Goal: Transaction & Acquisition: Book appointment/travel/reservation

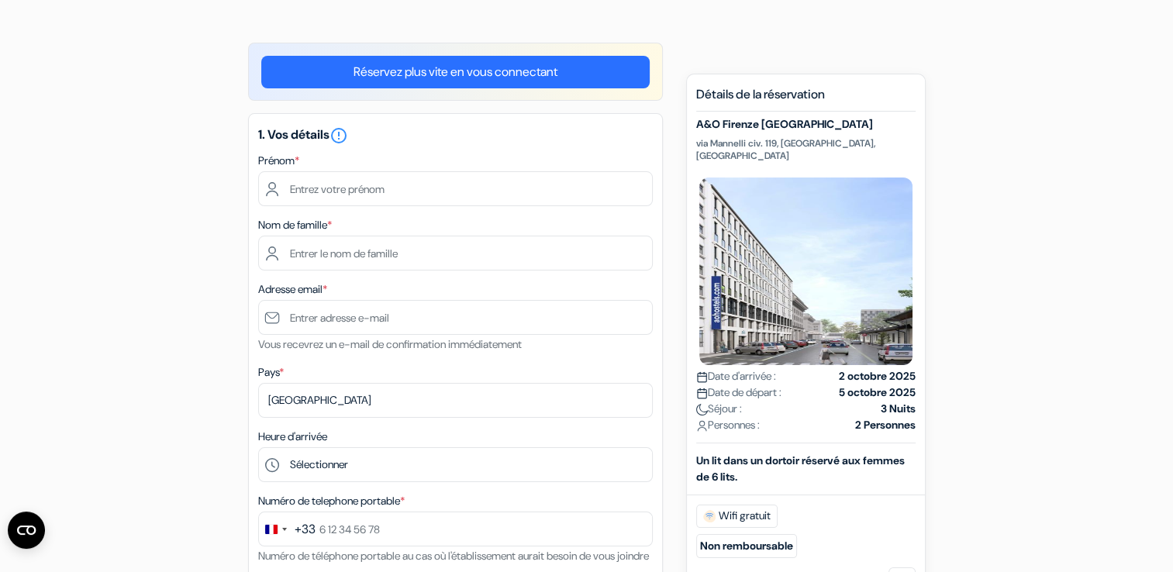
scroll to position [94, 0]
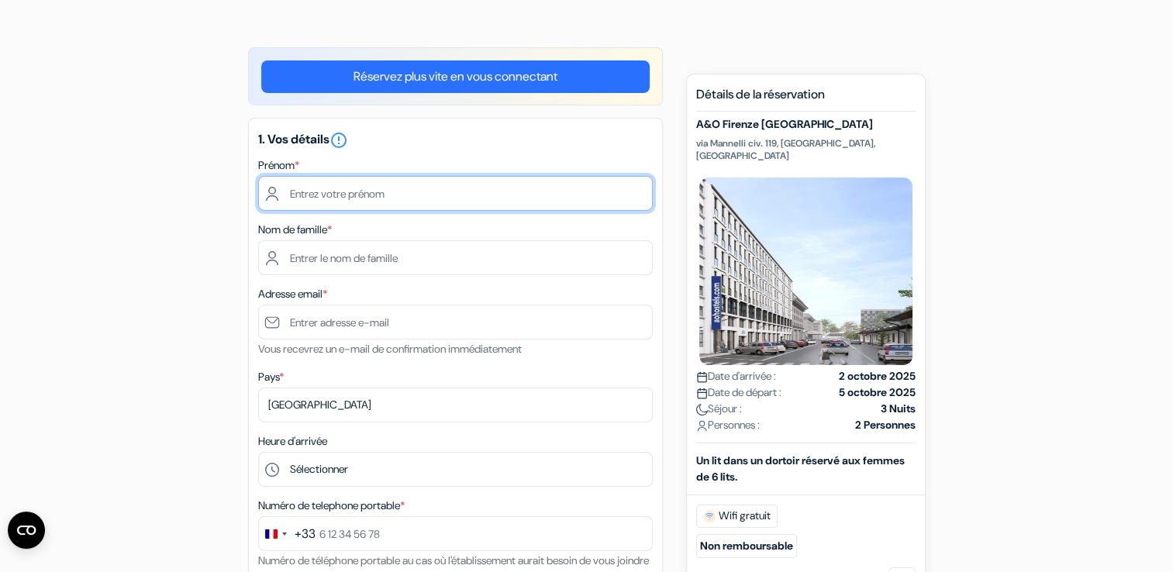
click at [366, 206] on input "text" at bounding box center [455, 193] width 395 height 35
type input "[PERSON_NAME]"
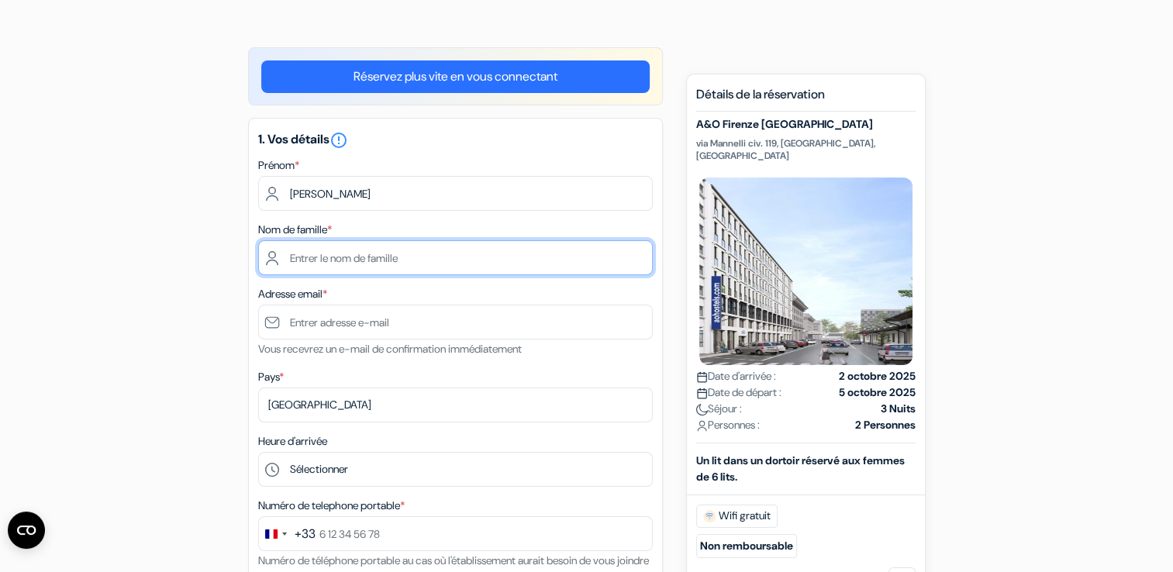
type input "Perrier"
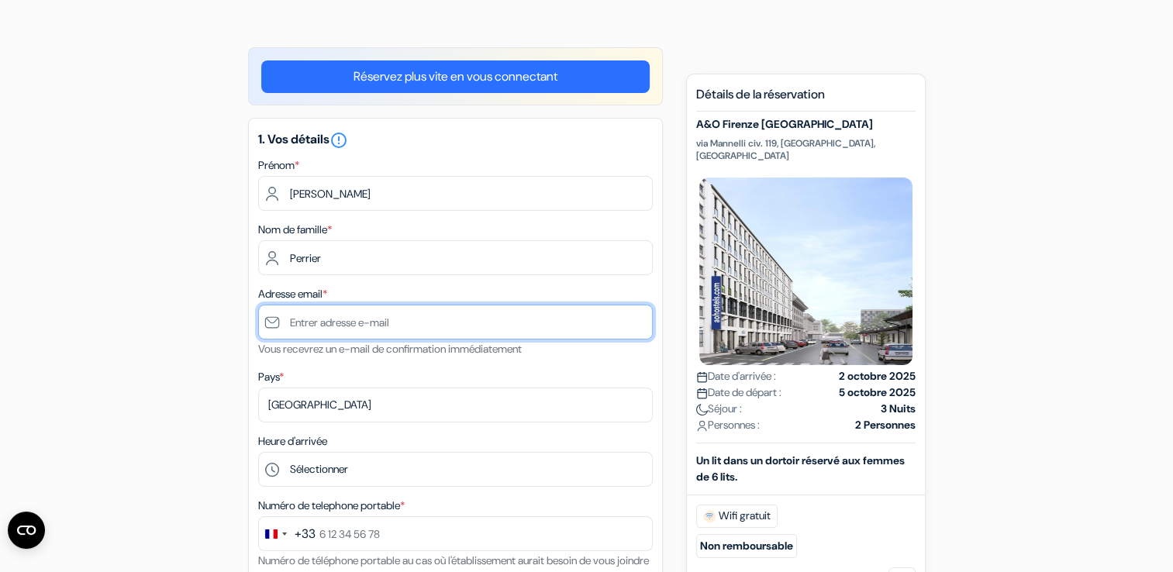
click at [361, 326] on input "text" at bounding box center [455, 322] width 395 height 35
type input "[EMAIL_ADDRESS][DOMAIN_NAME]"
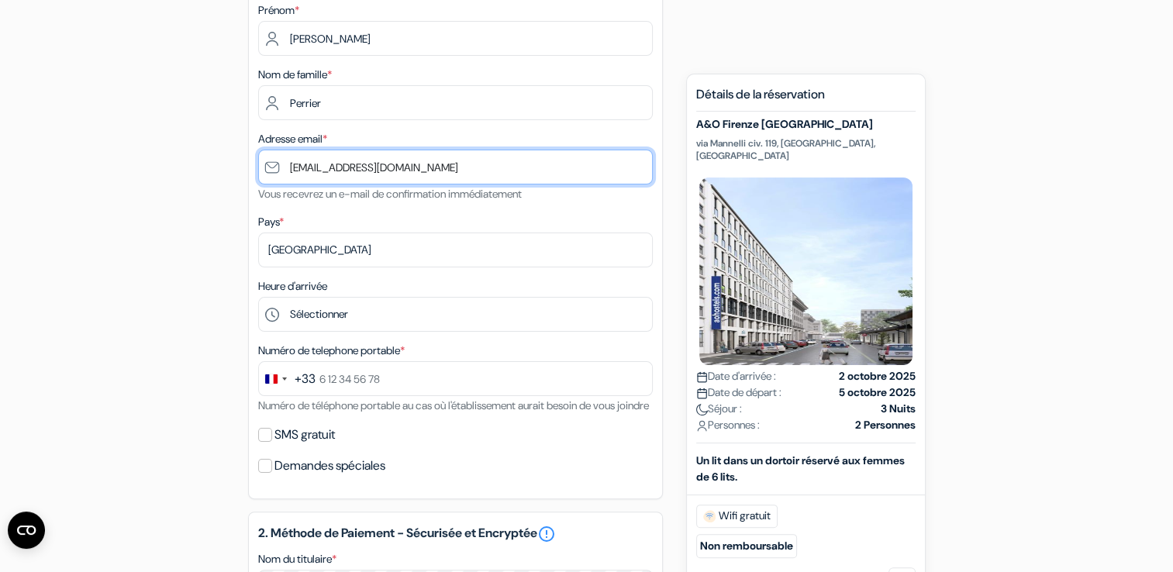
scroll to position [271, 0]
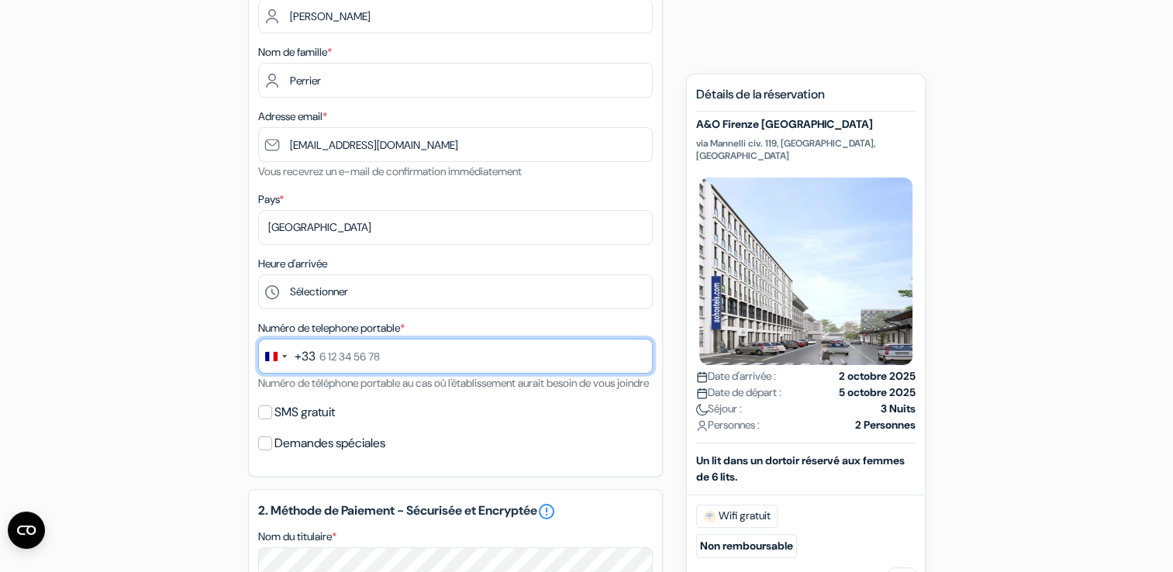
click at [365, 364] on input "text" at bounding box center [455, 356] width 395 height 35
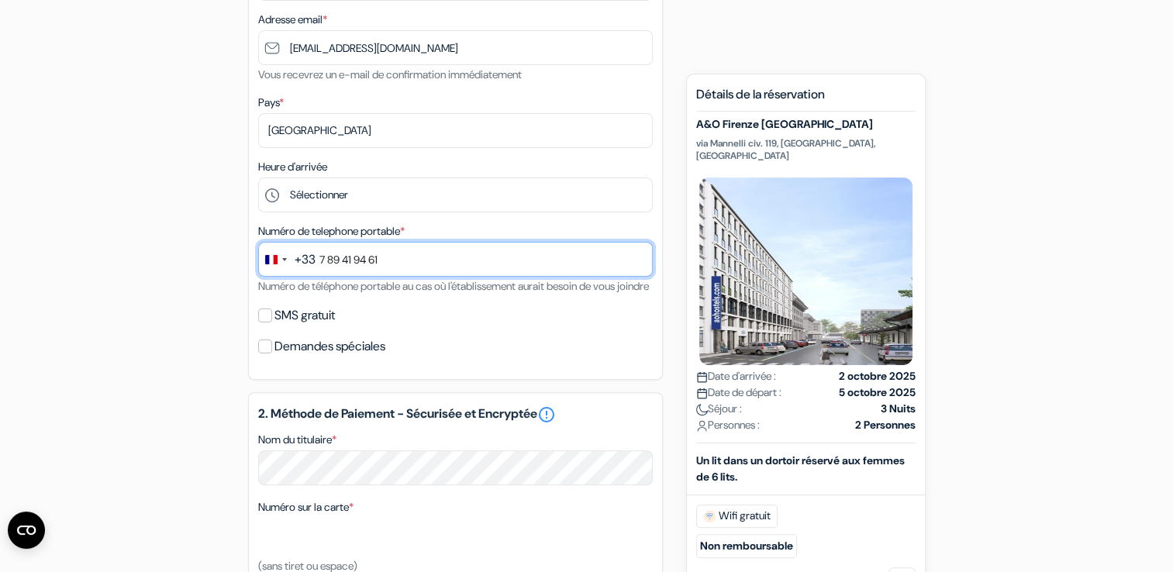
type input "7 89 41 94 61"
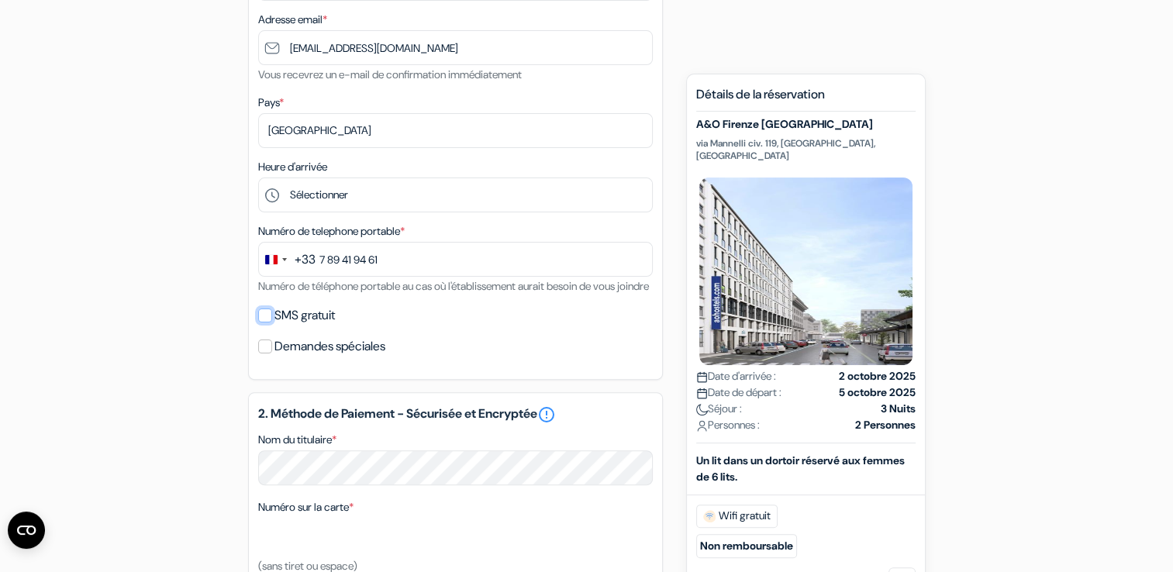
click at [267, 322] on input "SMS gratuit" at bounding box center [265, 316] width 14 height 14
checkbox input "true"
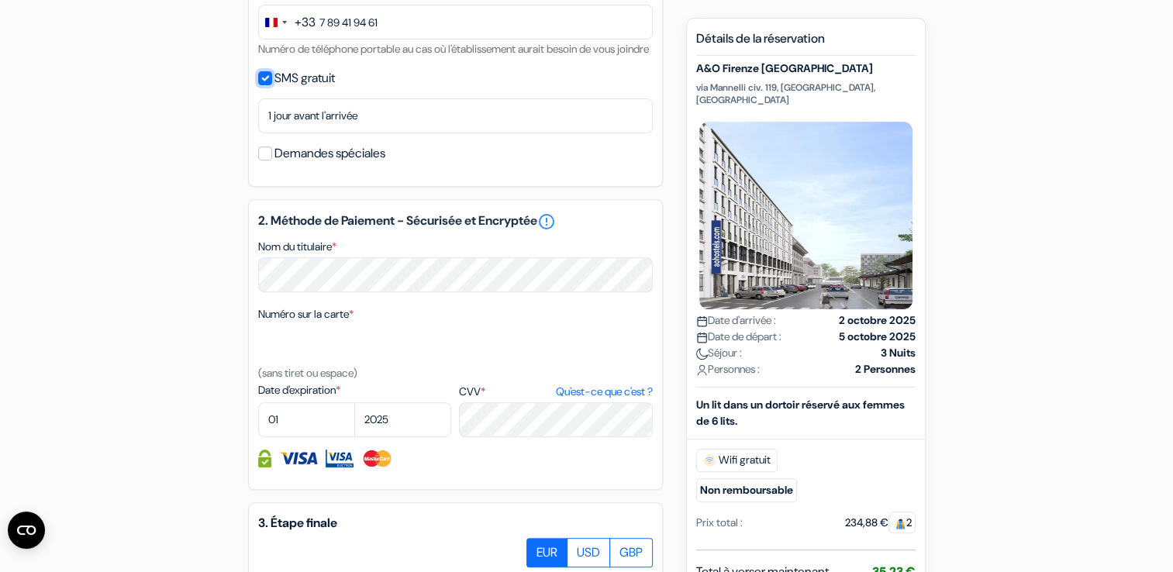
scroll to position [606, 0]
click at [317, 436] on select "01 02 03 04 05 06 07 08 09 10 11 12" at bounding box center [306, 419] width 97 height 35
select select "02"
click at [258, 422] on select "01 02 03 04 05 06 07 08 09 10 11 12" at bounding box center [306, 419] width 97 height 35
click at [394, 436] on select "2025 2026 2027 2028 2029 2030 2031 2032 2033 2034 2035 2036 2037 2038 2039 2040…" at bounding box center [402, 419] width 97 height 35
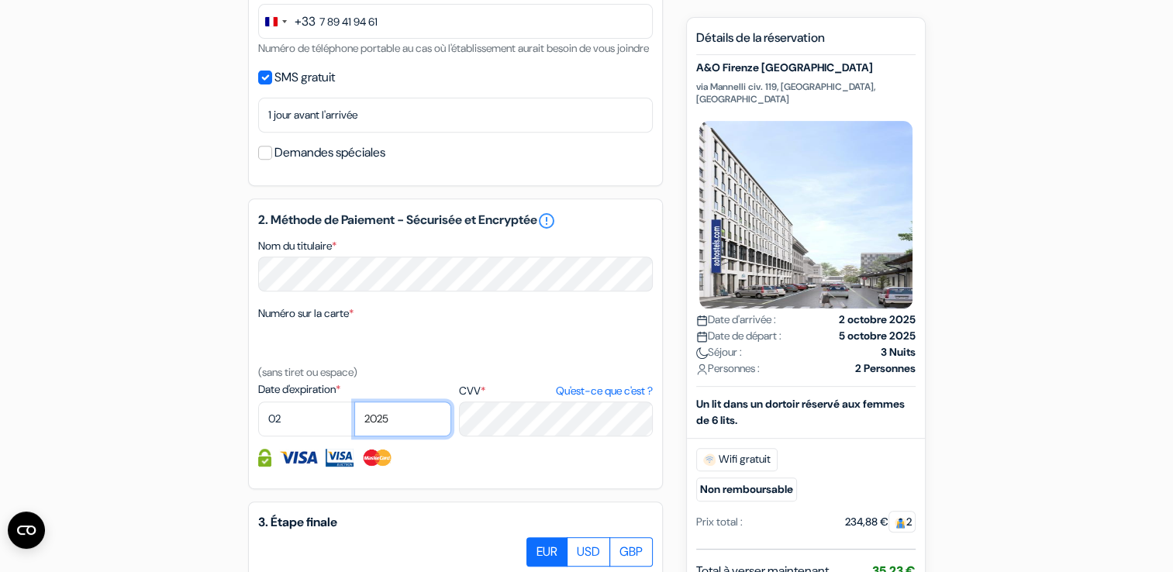
select select "2026"
click at [354, 422] on select "2025 2026 2027 2028 2029 2030 2031 2032 2033 2034 2035 2036 2037 2038 2039 2040…" at bounding box center [402, 419] width 97 height 35
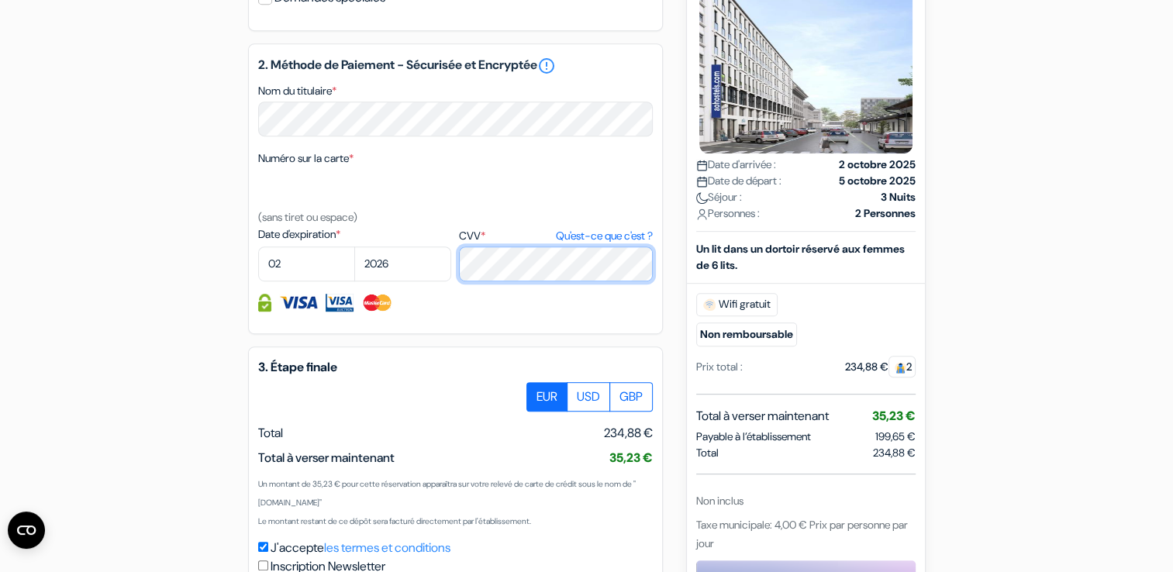
scroll to position [917, 0]
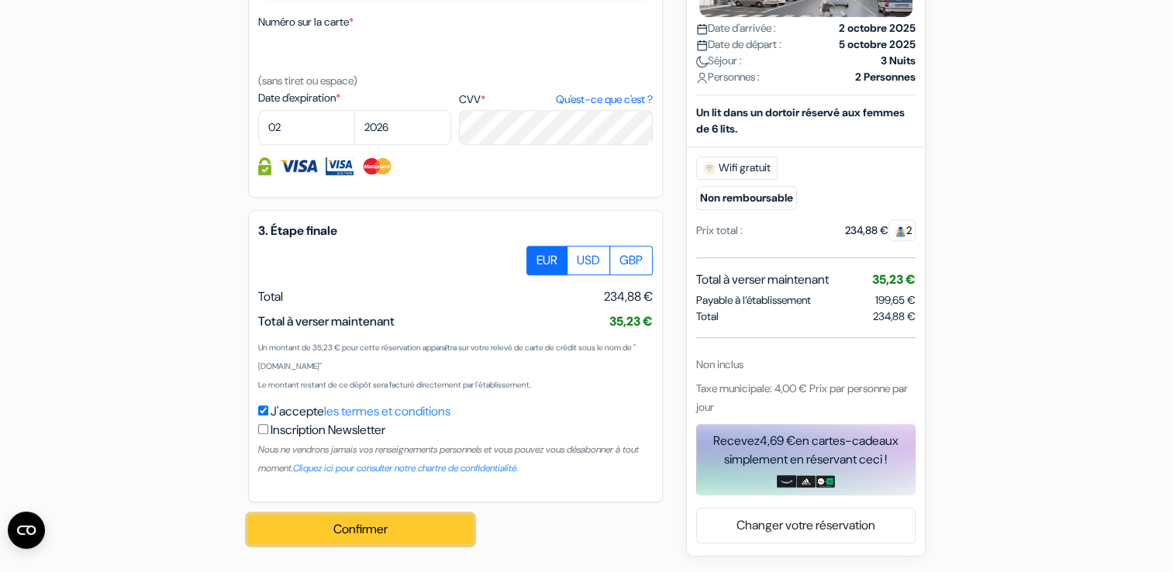
click at [422, 529] on button "Confirmer Loading..." at bounding box center [360, 529] width 225 height 29
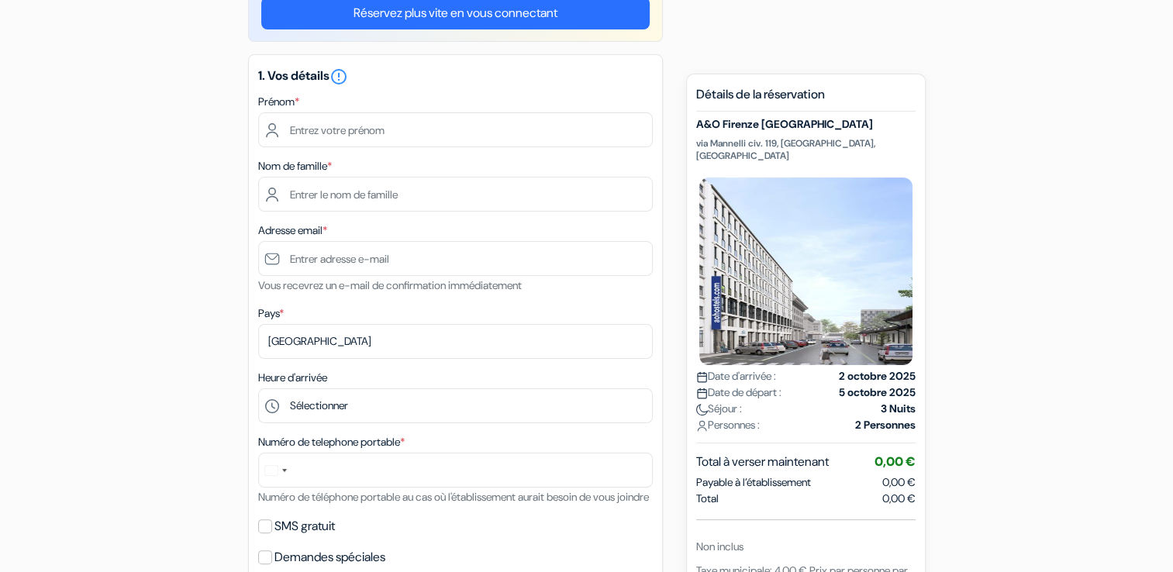
scroll to position [222, 0]
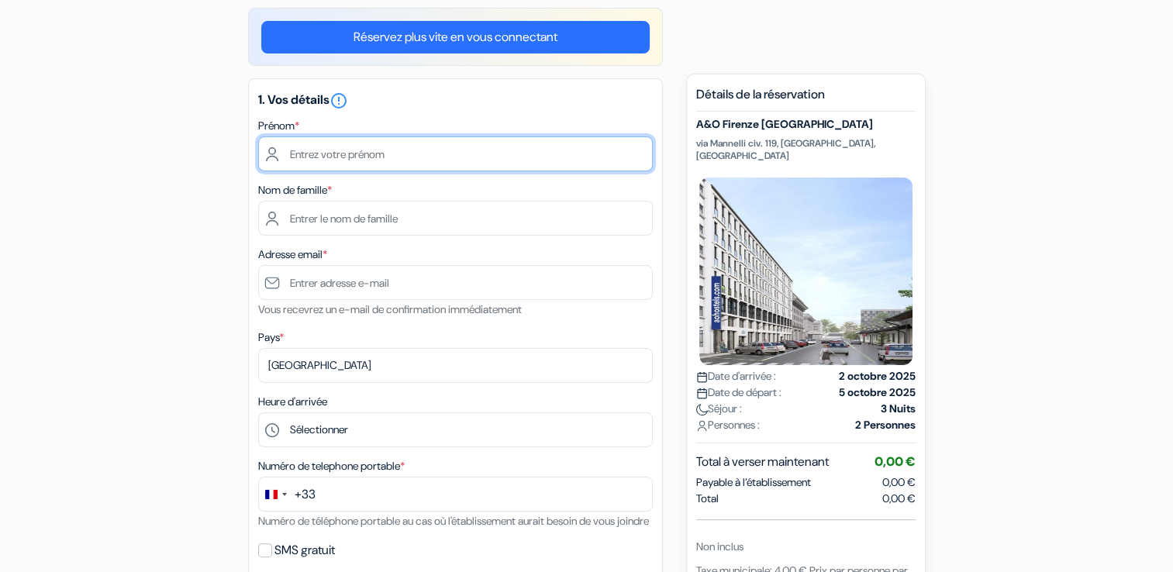
click at [388, 159] on input "text" at bounding box center [455, 153] width 395 height 35
type input "[PERSON_NAME]"
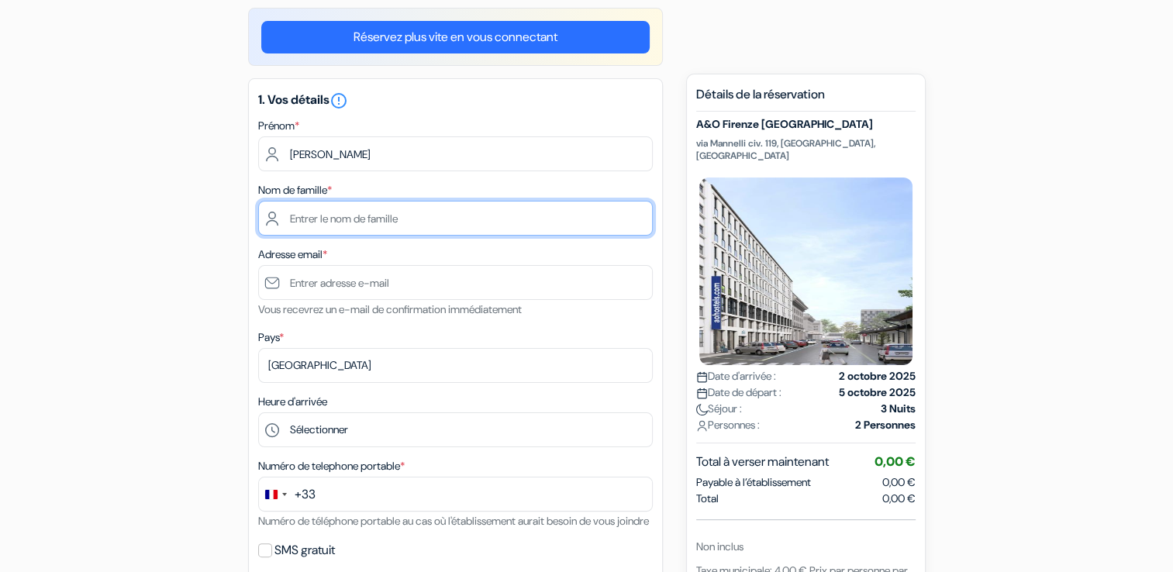
type input "Perrier"
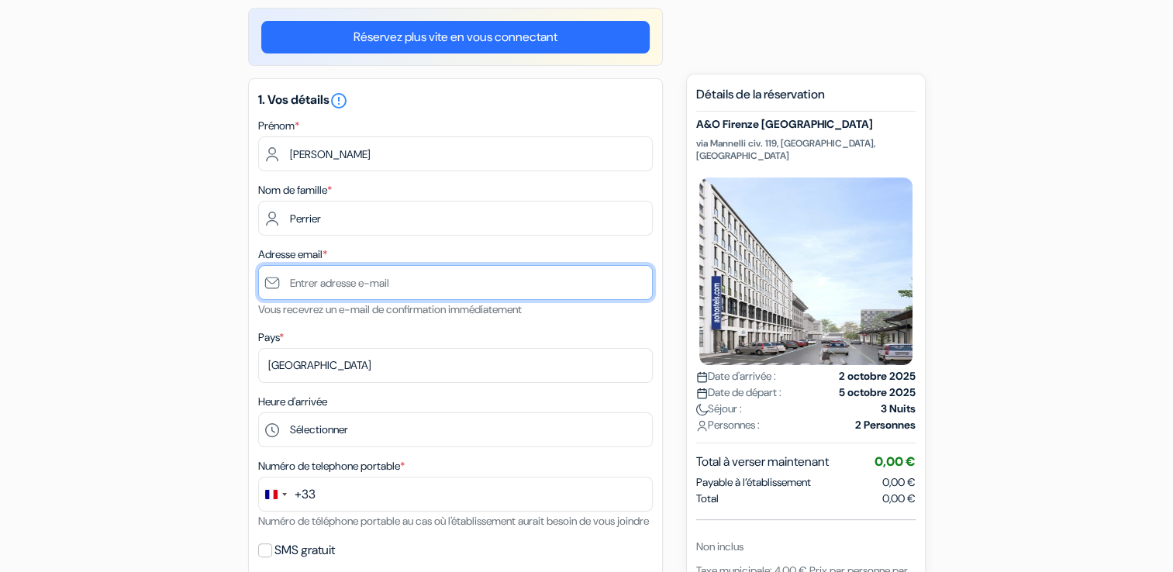
type input "[EMAIL_ADDRESS][DOMAIN_NAME]"
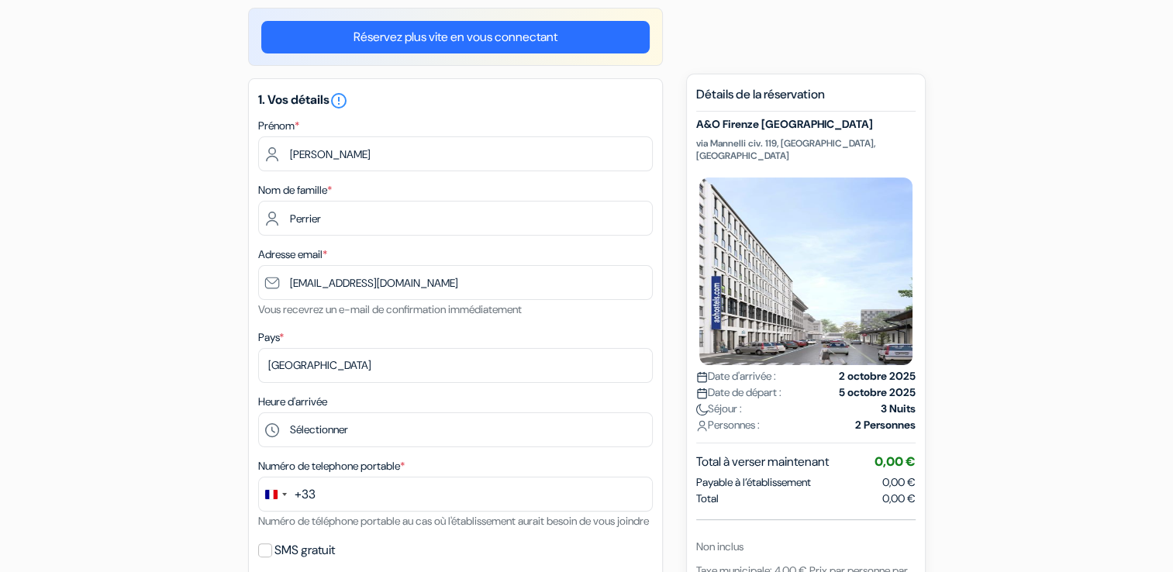
select select "02"
select select "2026"
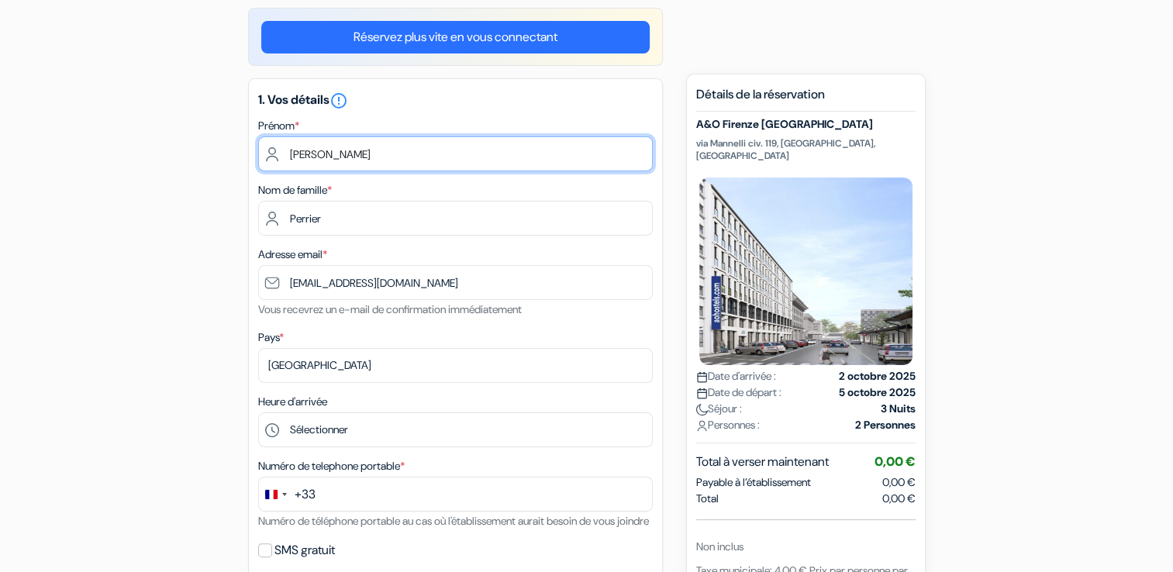
scroll to position [0, 0]
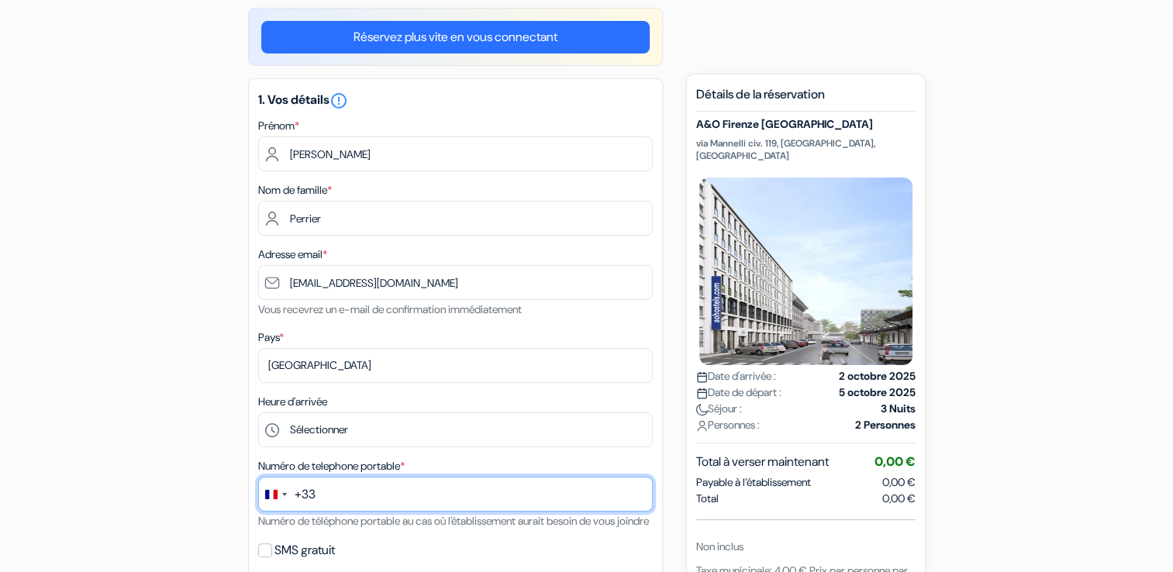
click at [359, 509] on input "text" at bounding box center [455, 494] width 395 height 35
type input "6"
type input "7"
